Goal: Information Seeking & Learning: Find specific page/section

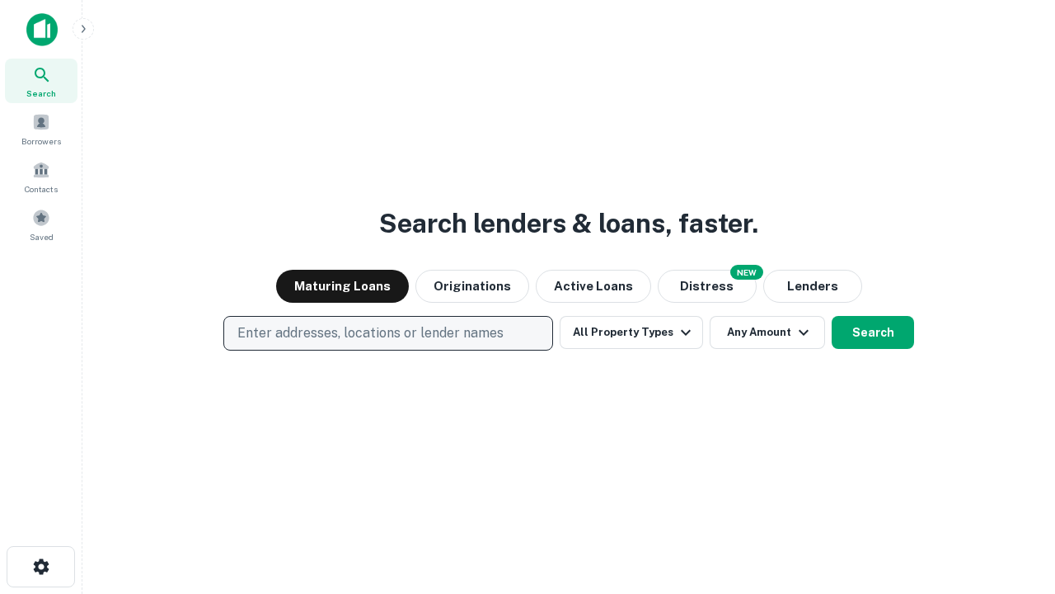
click at [387, 333] on p "Enter addresses, locations or lender names" at bounding box center [370, 333] width 266 height 20
type input "**********"
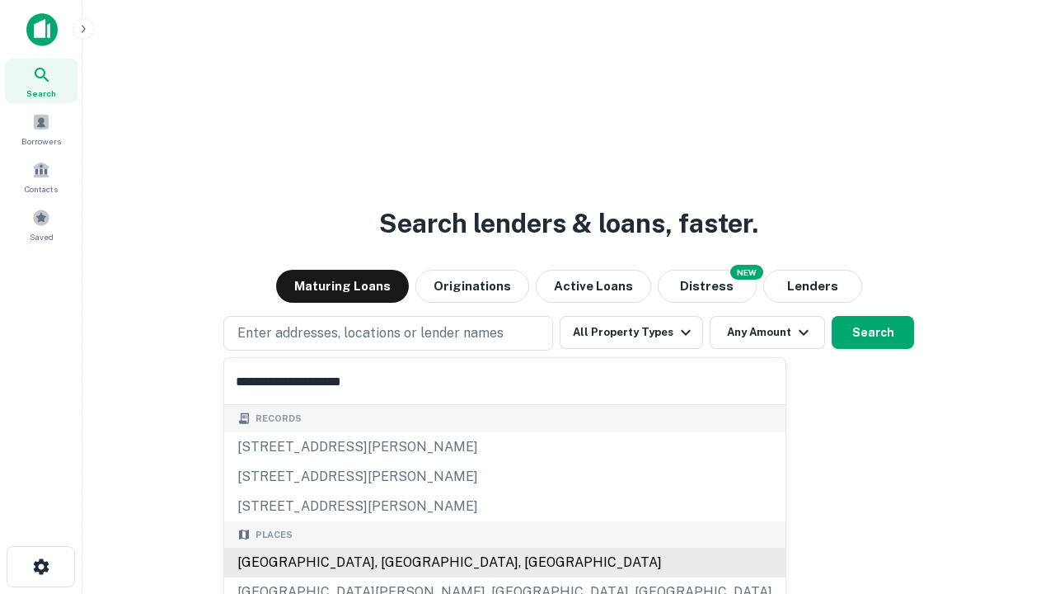
click at [394, 562] on div "[GEOGRAPHIC_DATA], [GEOGRAPHIC_DATA], [GEOGRAPHIC_DATA]" at bounding box center [504, 562] width 561 height 30
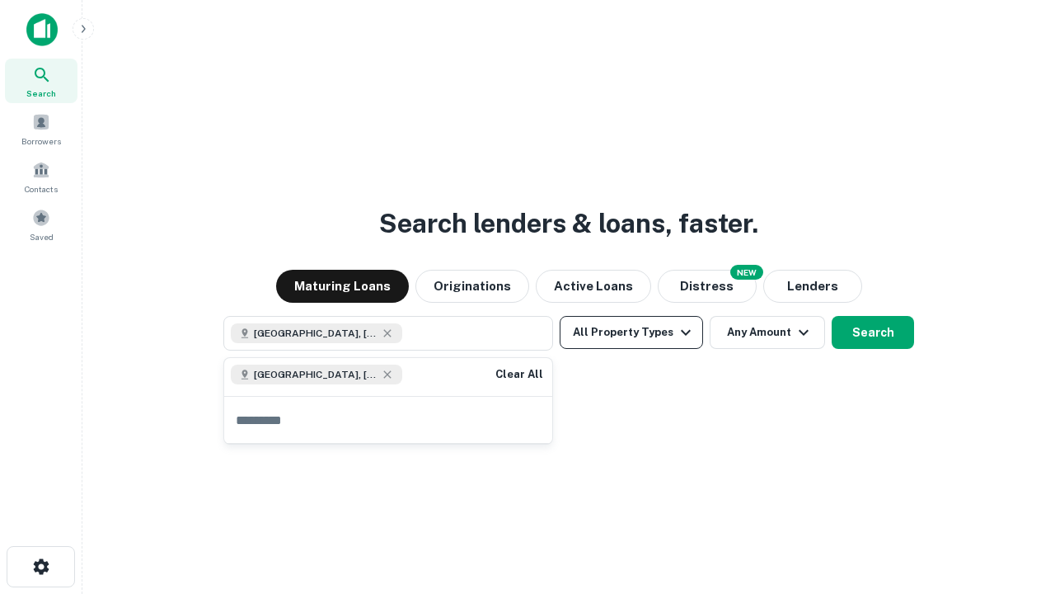
click at [631, 332] on button "All Property Types" at bounding box center [631, 332] width 143 height 33
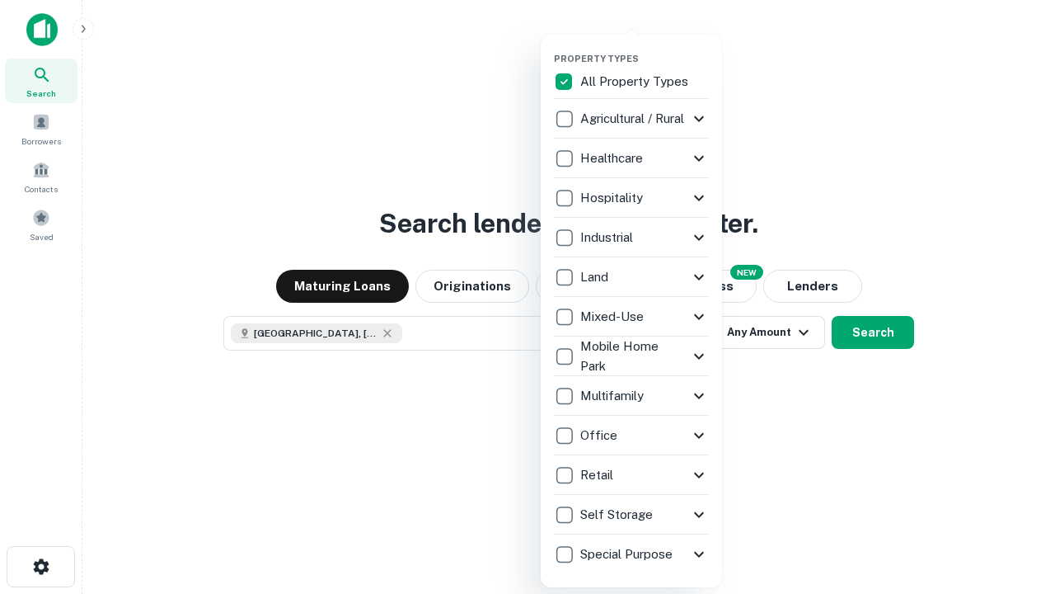
click at [645, 48] on button "button" at bounding box center [644, 48] width 181 height 1
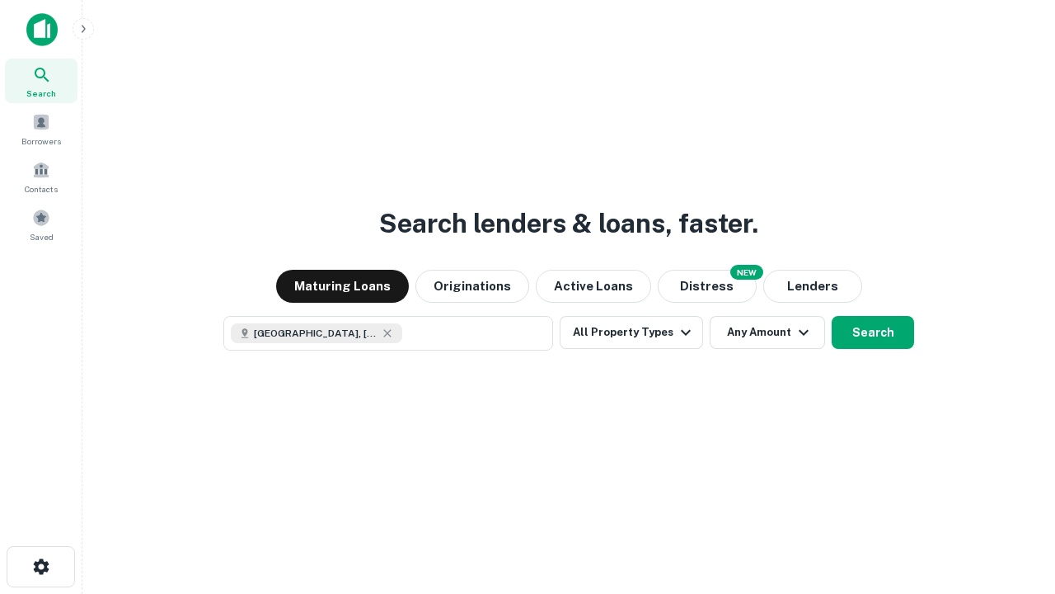
scroll to position [26, 0]
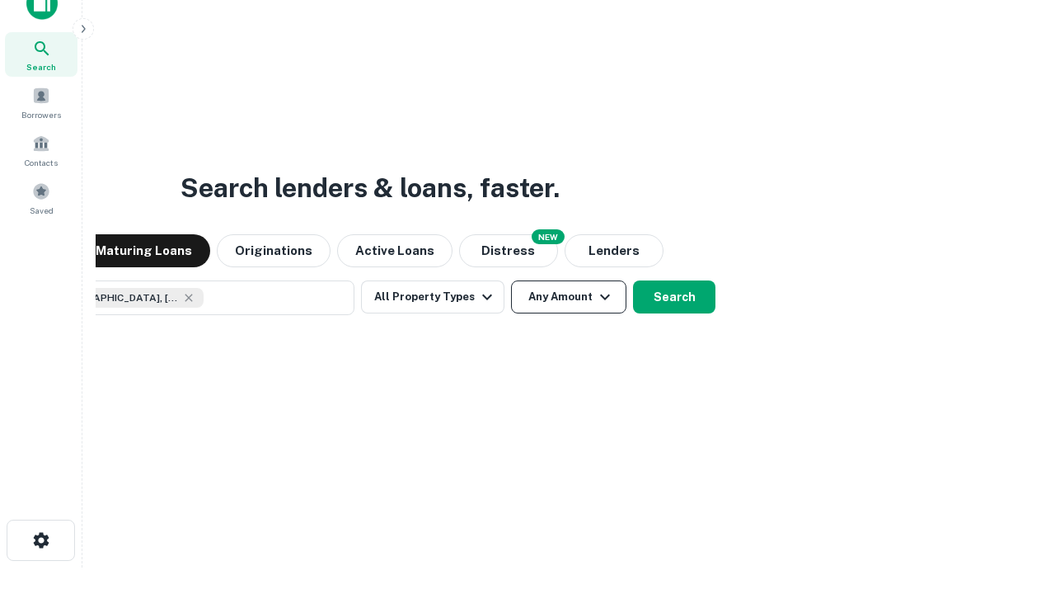
click at [511, 280] on button "Any Amount" at bounding box center [568, 296] width 115 height 33
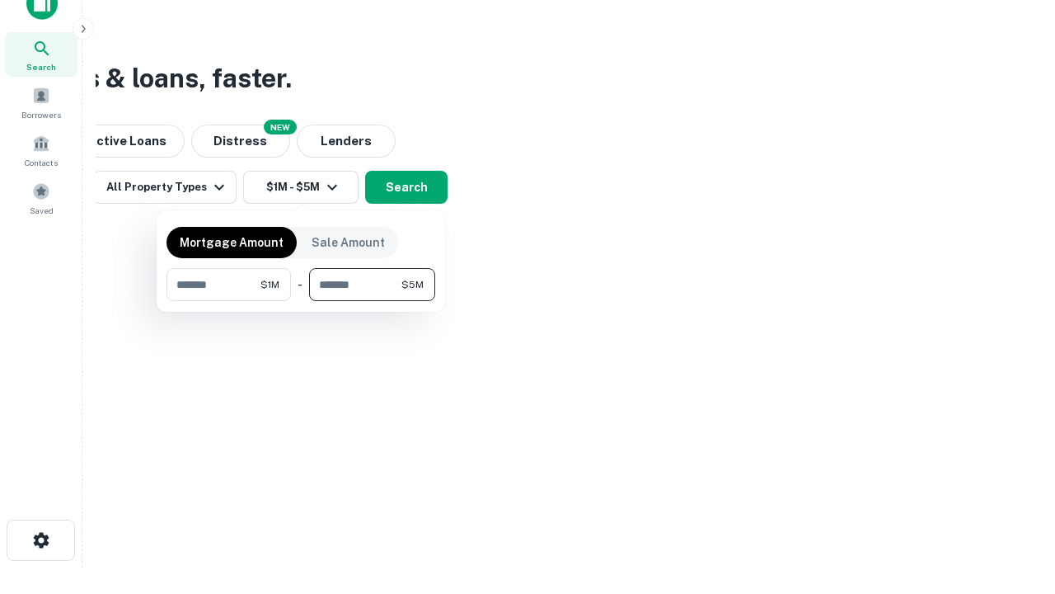
type input "*******"
click at [301, 301] on button "button" at bounding box center [301, 301] width 269 height 1
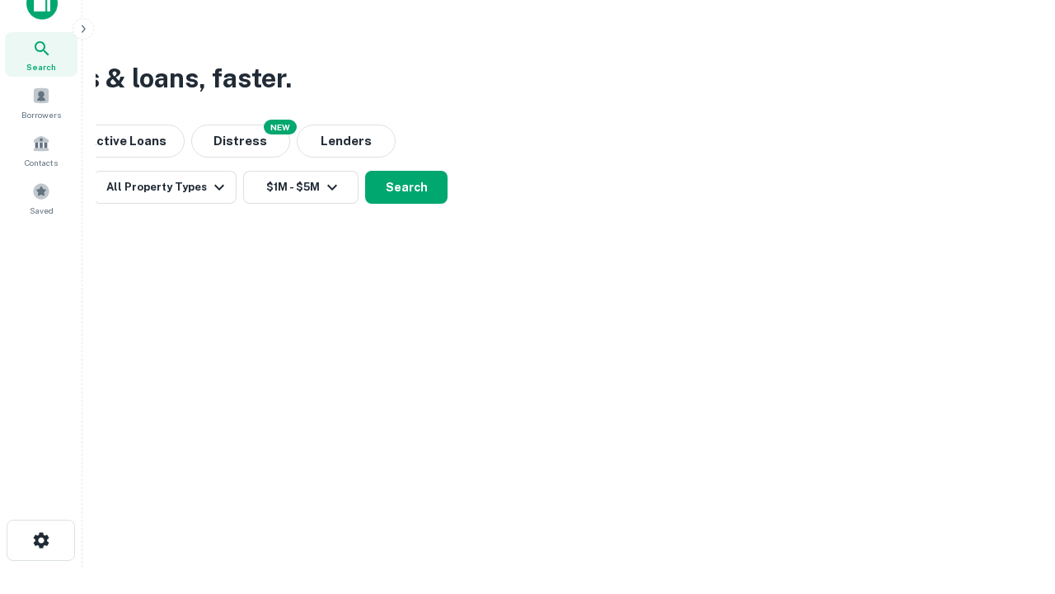
scroll to position [26, 0]
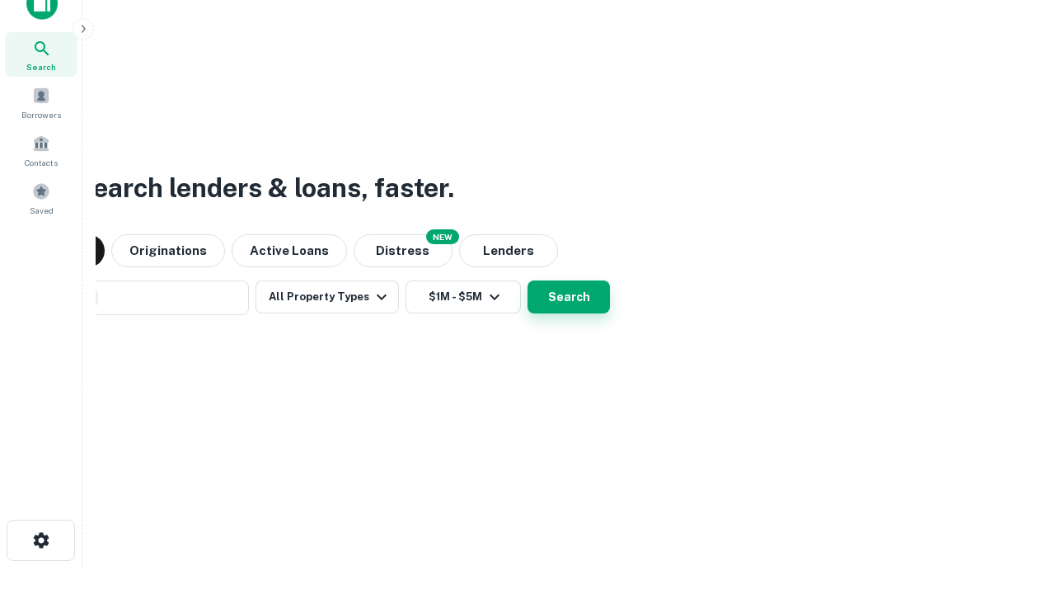
click at [528, 280] on button "Search" at bounding box center [569, 296] width 82 height 33
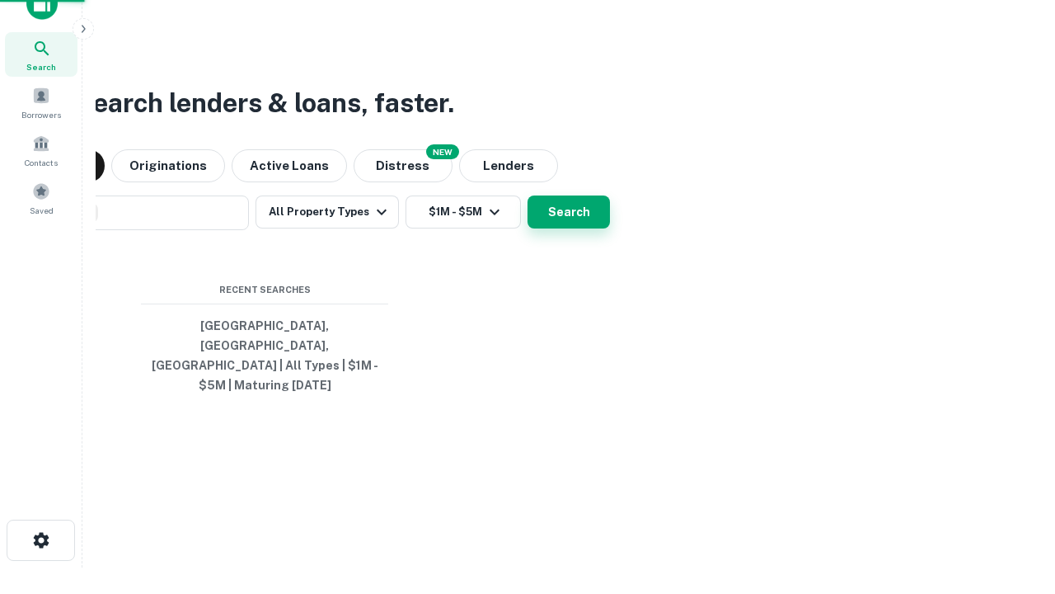
scroll to position [54, 467]
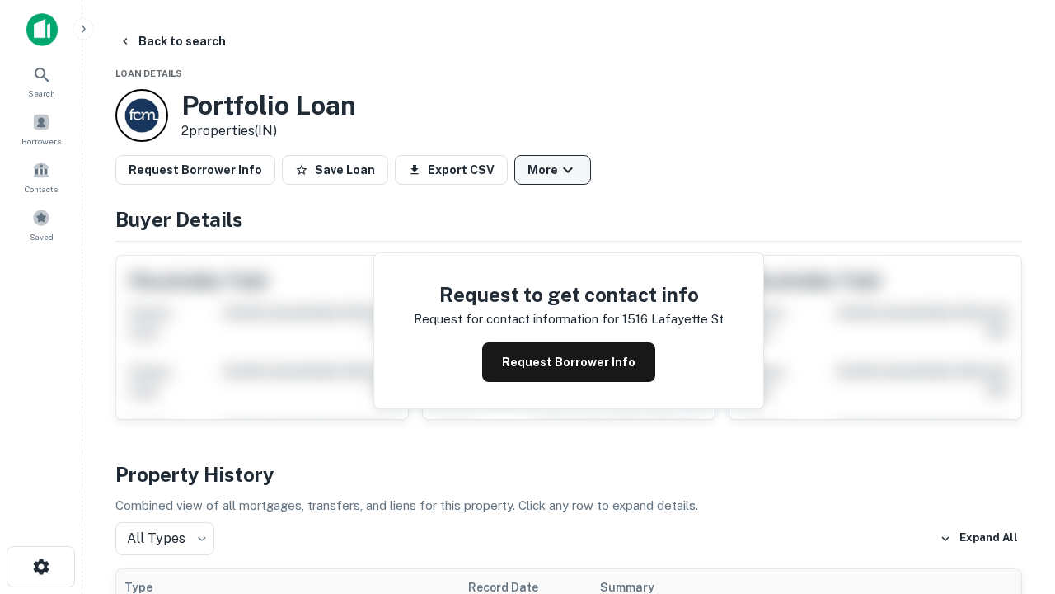
click at [552, 170] on button "More" at bounding box center [552, 170] width 77 height 30
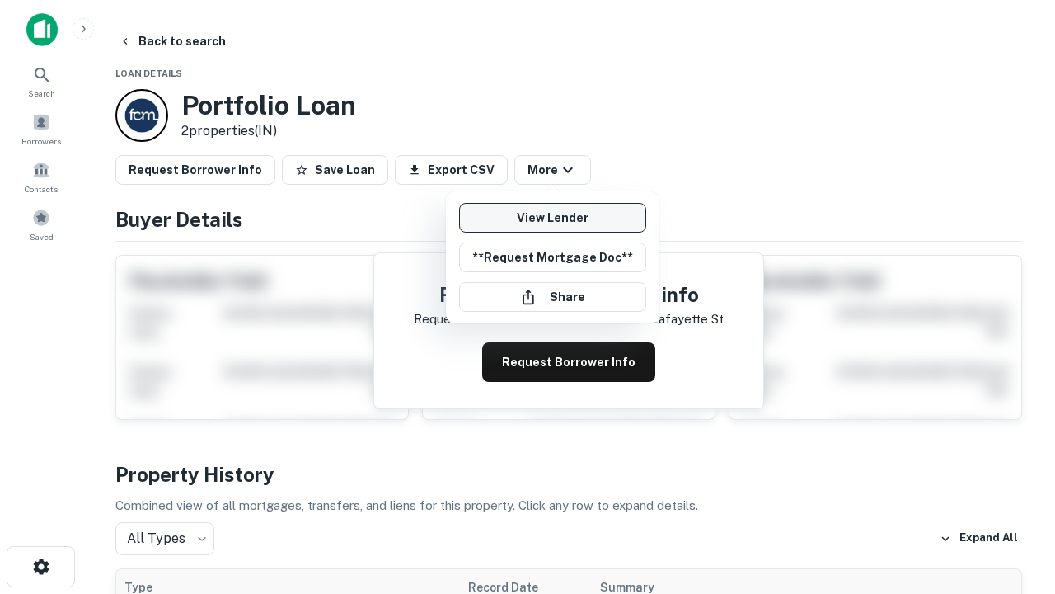
click at [552, 218] on link "View Lender" at bounding box center [552, 218] width 187 height 30
